Goal: Task Accomplishment & Management: Manage account settings

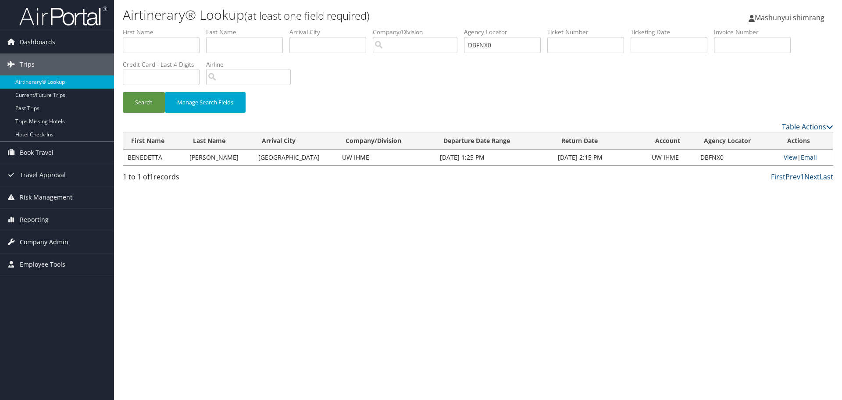
click at [40, 238] on span "Company Admin" at bounding box center [44, 242] width 49 height 22
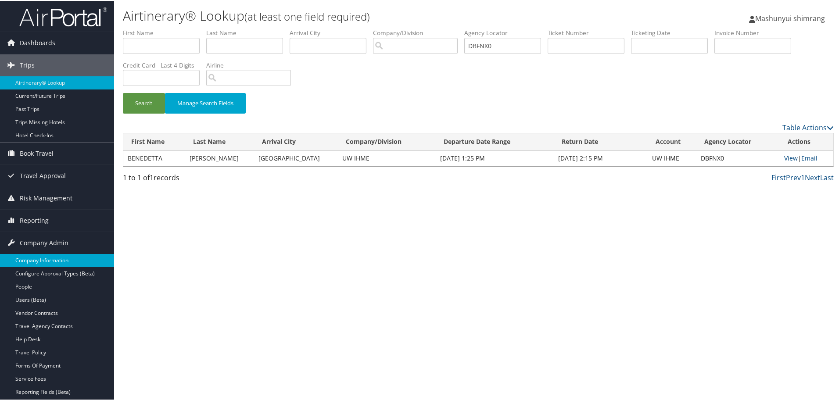
click at [48, 257] on link "Company Information" at bounding box center [57, 259] width 114 height 13
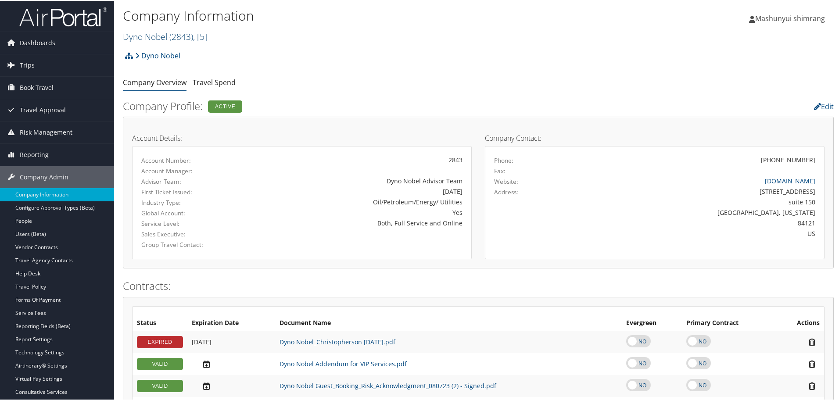
click at [179, 39] on span "( 2843 )" at bounding box center [181, 36] width 24 height 12
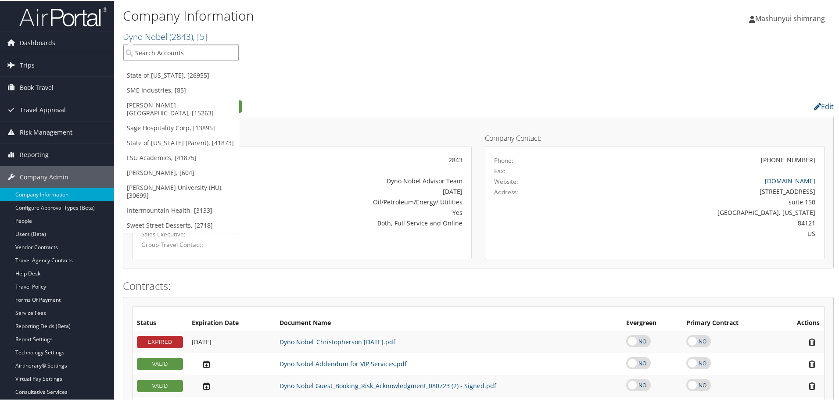
click at [183, 54] on input "search" at bounding box center [180, 52] width 115 height 16
paste input "AM GENERAL"
type input "AM GENERAL"
click at [182, 71] on div "AM General - AMG (301411), [37163]" at bounding box center [191, 68] width 146 height 8
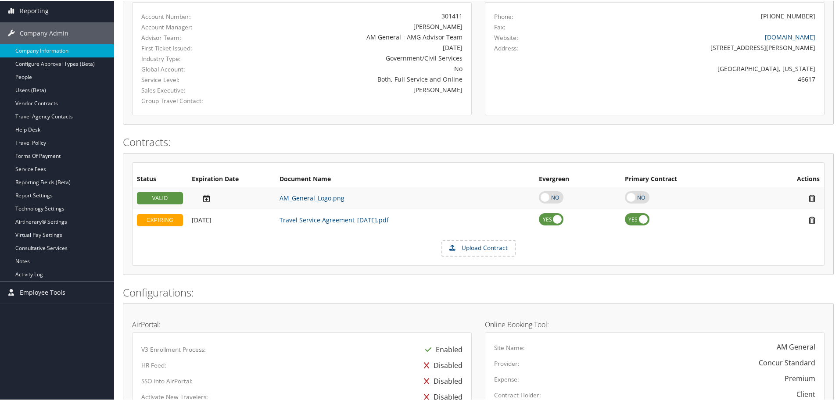
scroll to position [121, 0]
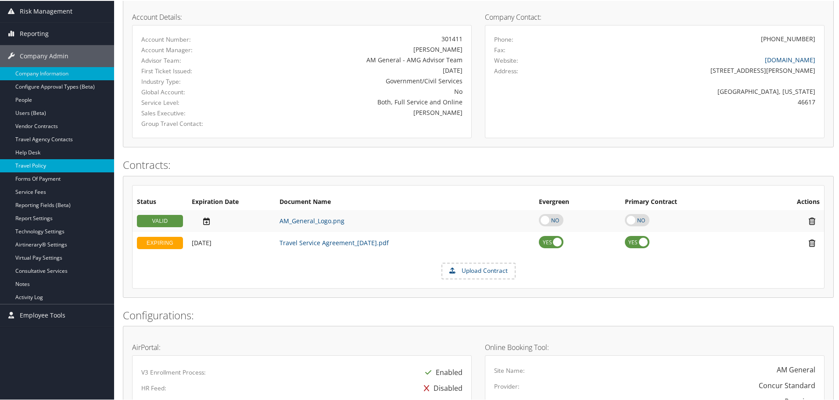
click at [35, 159] on link "Travel Policy" at bounding box center [57, 164] width 114 height 13
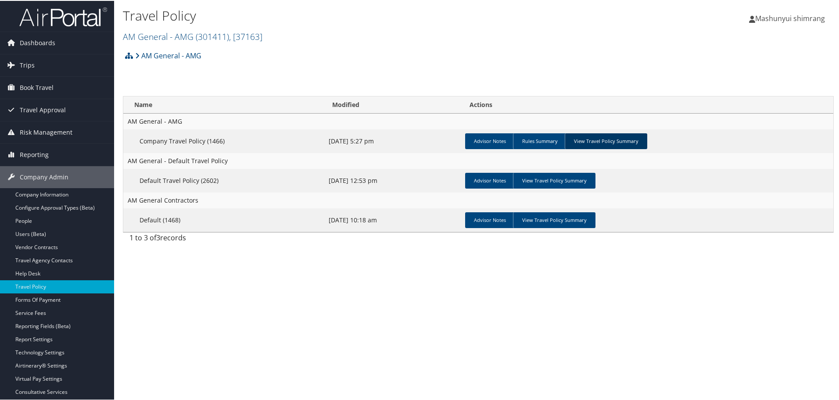
click at [608, 142] on link "View Travel Policy Summary" at bounding box center [605, 140] width 82 height 16
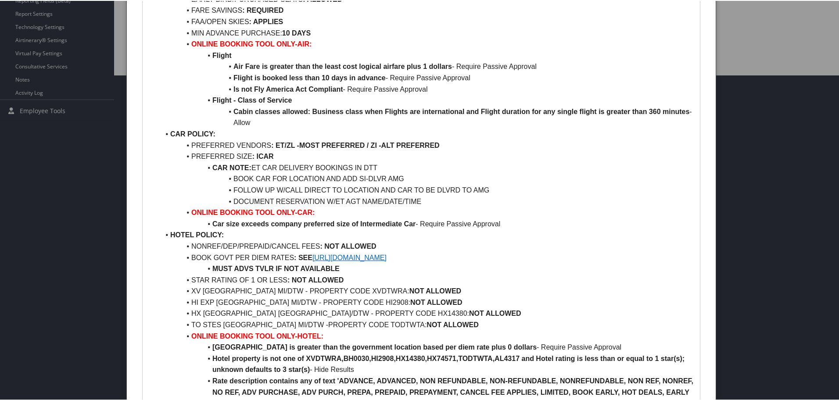
scroll to position [329, 0]
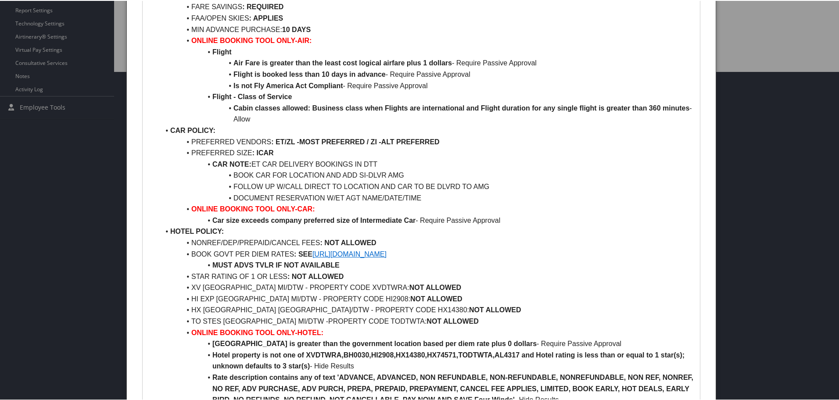
click at [386, 255] on link "[URL][DOMAIN_NAME]" at bounding box center [349, 253] width 74 height 7
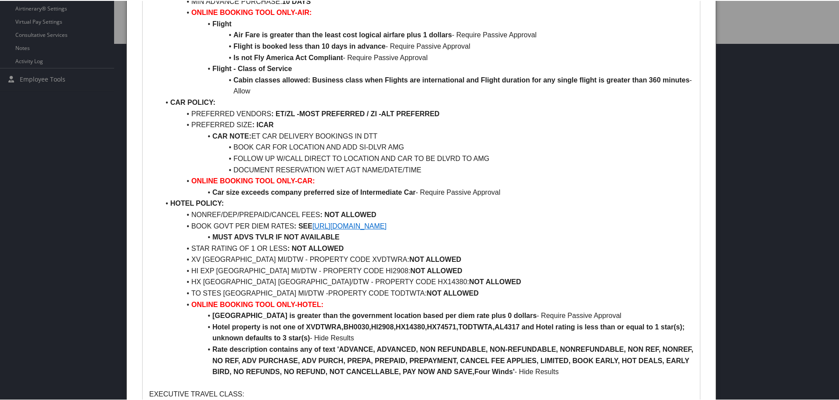
scroll to position [384, 0]
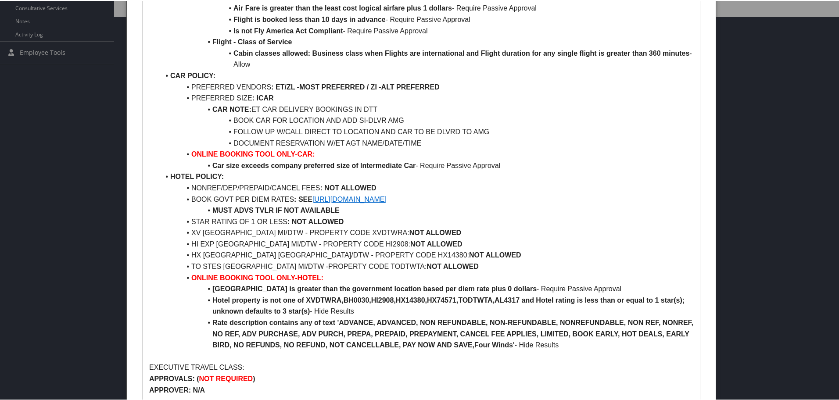
click at [365, 200] on link "[URL][DOMAIN_NAME]" at bounding box center [349, 198] width 74 height 7
